Goal: Transaction & Acquisition: Purchase product/service

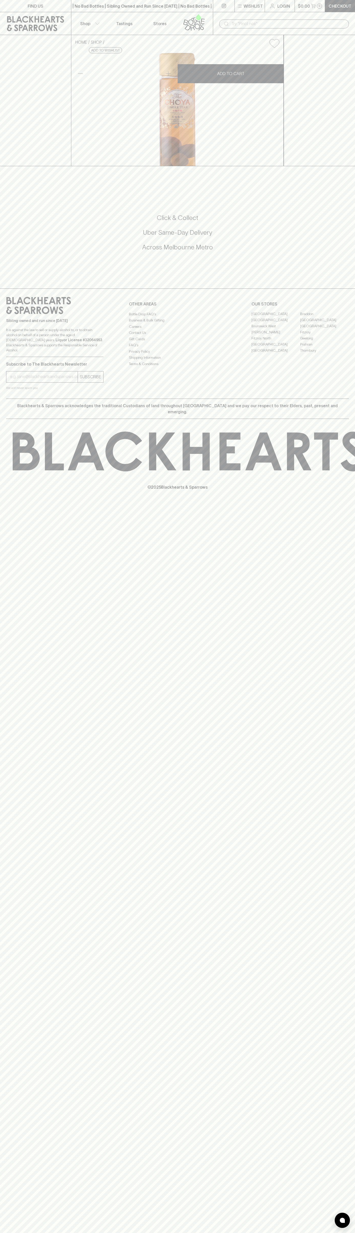
click at [331, 14] on div "​" at bounding box center [284, 23] width 142 height 23
click at [352, 987] on div "FIND US | No Bad Bottles | Sibling Owned and Run Since [DATE] | No Bad Bottles …" at bounding box center [177, 616] width 355 height 1233
click at [243, 1232] on html "FIND US | No Bad Bottles | Sibling Owned and Run Since [DATE] | No Bad Bottles …" at bounding box center [177, 616] width 355 height 1233
click at [24, 471] on icon at bounding box center [356, 451] width 686 height 40
